Goal: Check status

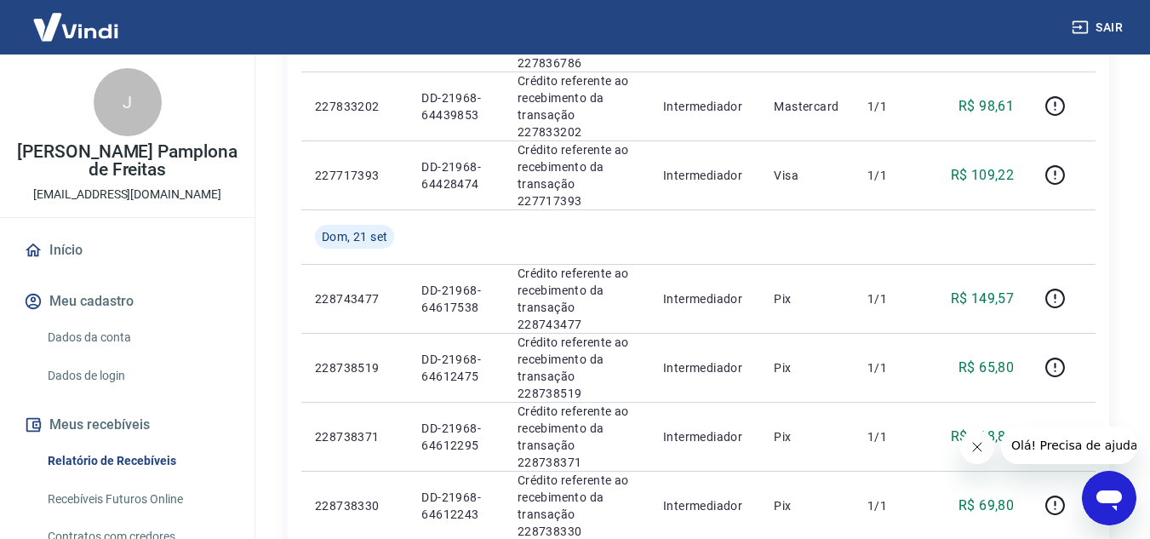
scroll to position [1004, 0]
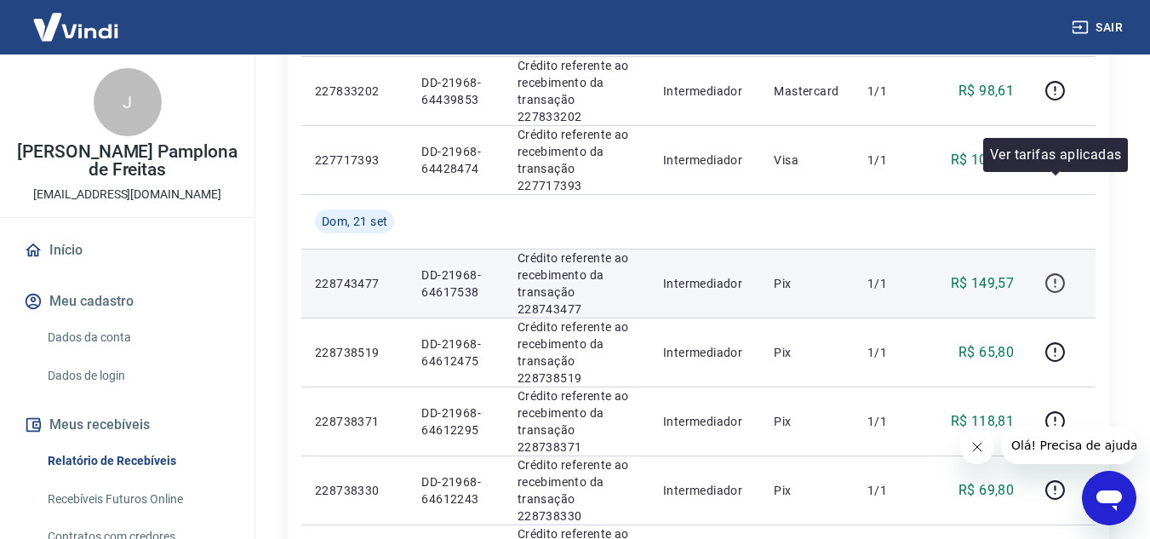
click at [1061, 272] on icon "button" at bounding box center [1055, 282] width 21 height 21
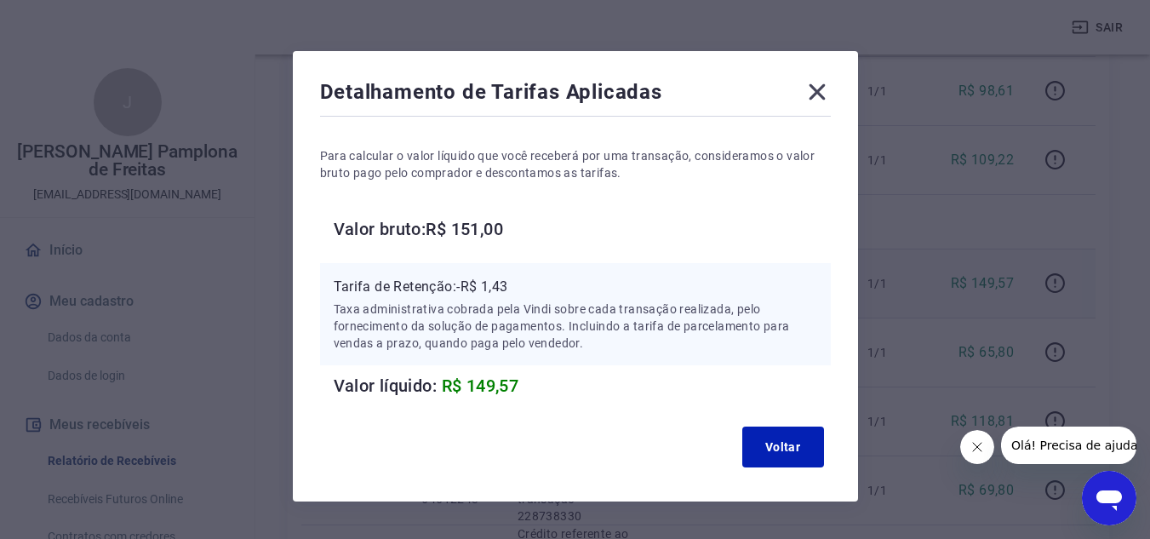
scroll to position [75, 0]
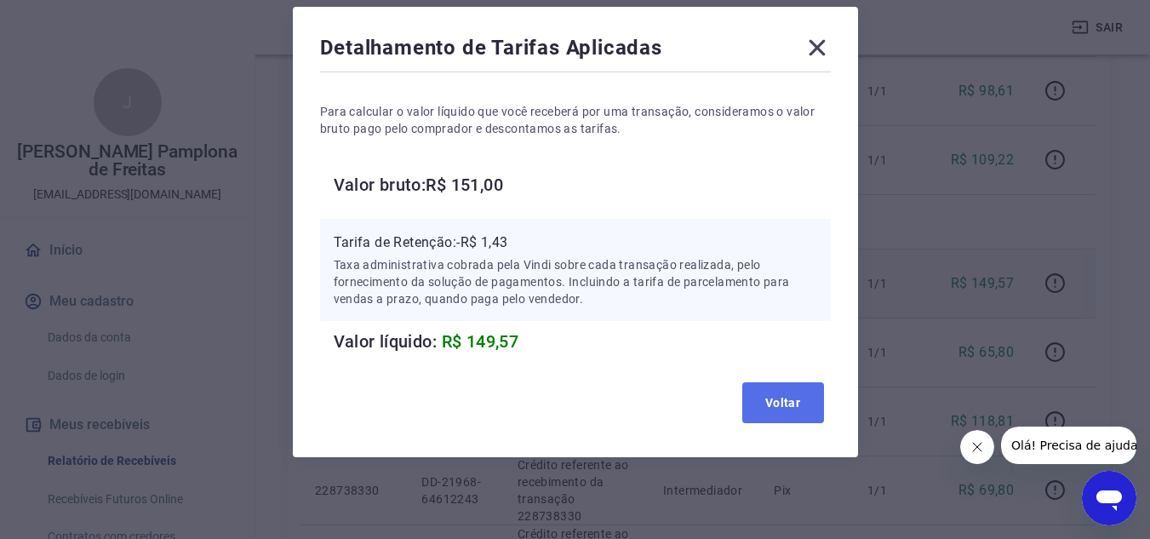
click at [794, 394] on button "Voltar" at bounding box center [783, 402] width 82 height 41
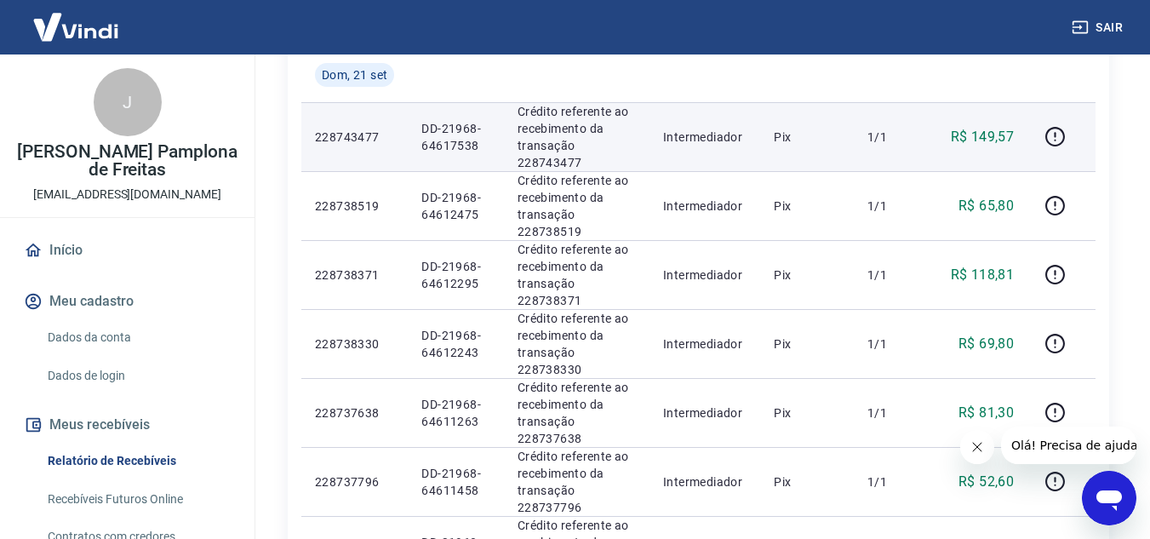
scroll to position [1154, 0]
